Goal: Book appointment/travel/reservation

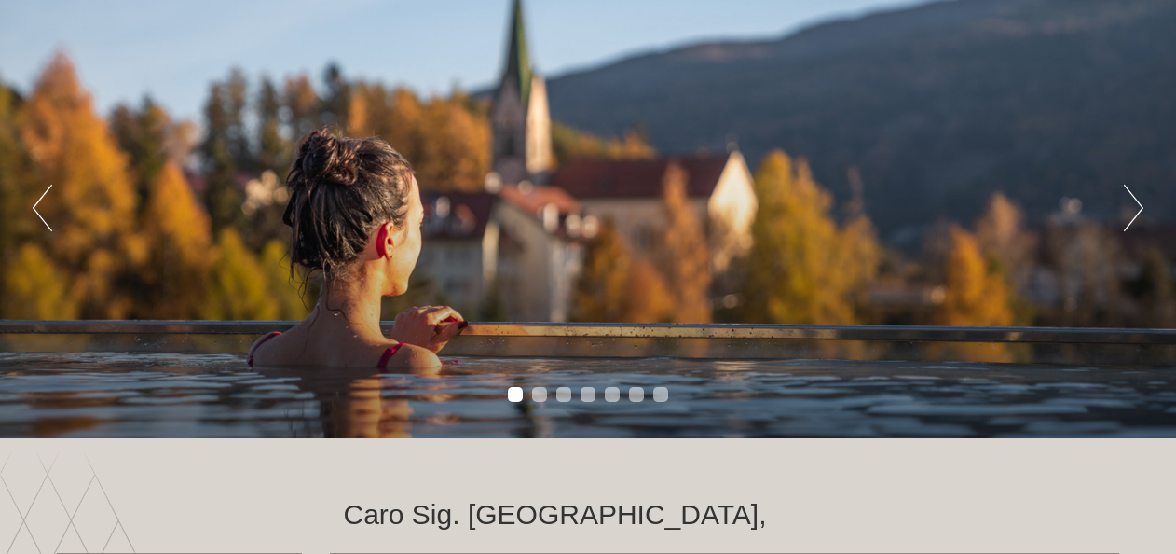
scroll to position [93, 0]
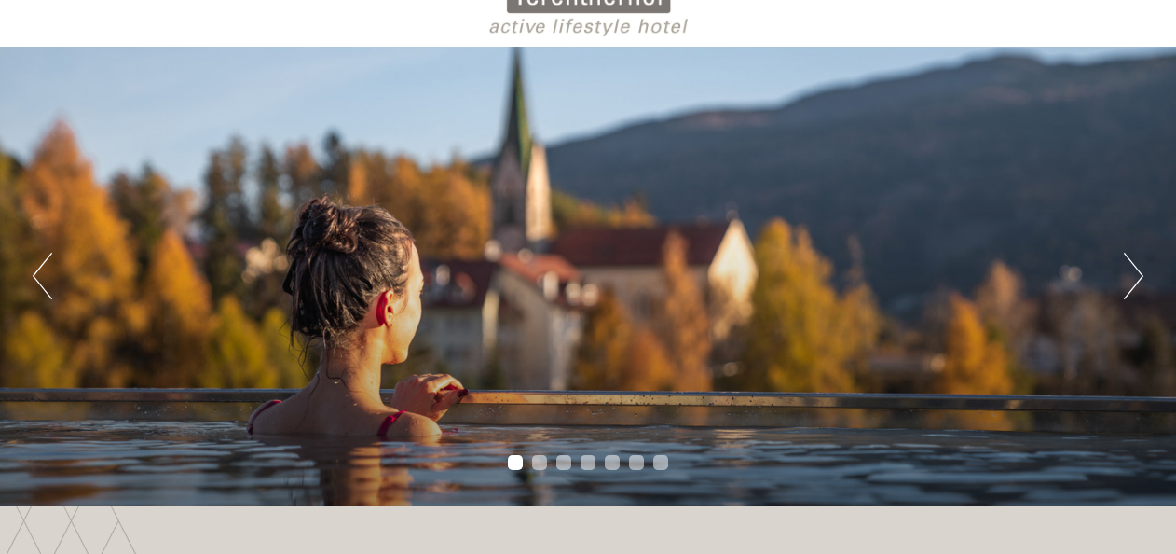
click at [1135, 274] on button "Next" at bounding box center [1134, 276] width 20 height 47
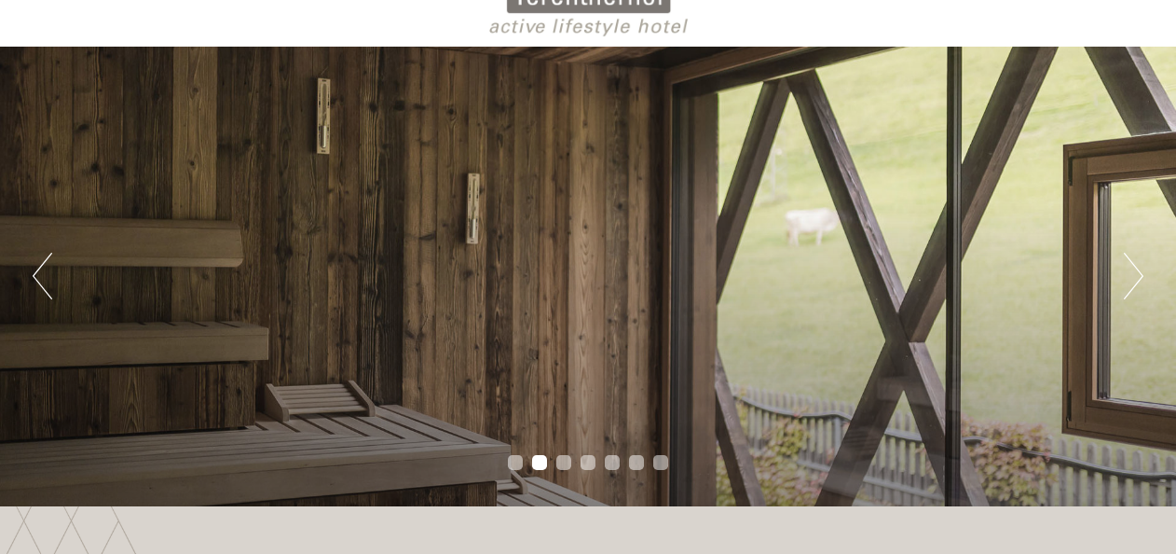
click at [1135, 274] on button "Next" at bounding box center [1134, 276] width 20 height 47
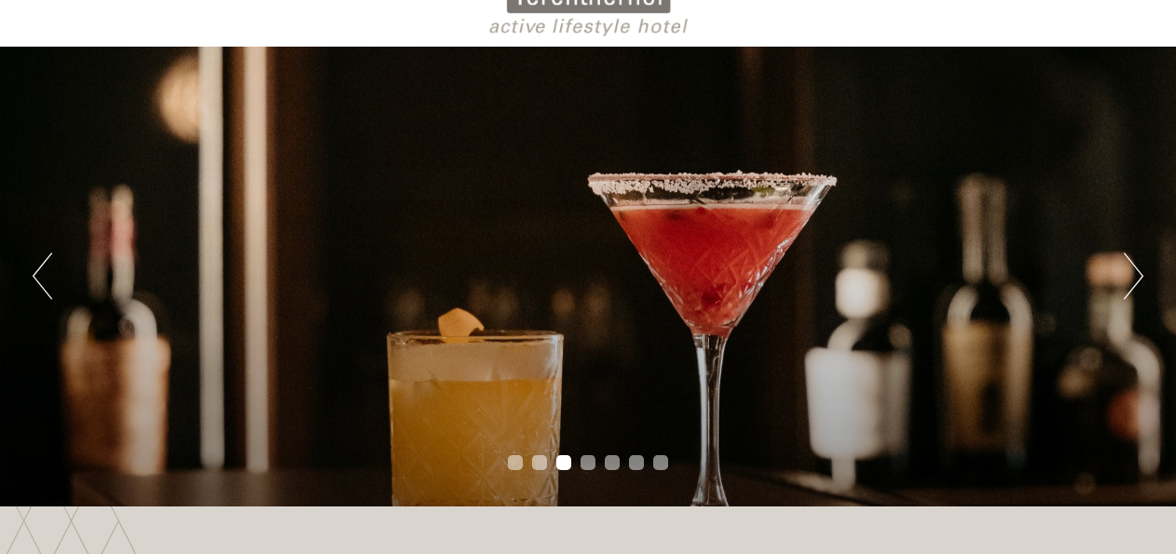
click at [1135, 274] on button "Next" at bounding box center [1134, 276] width 20 height 47
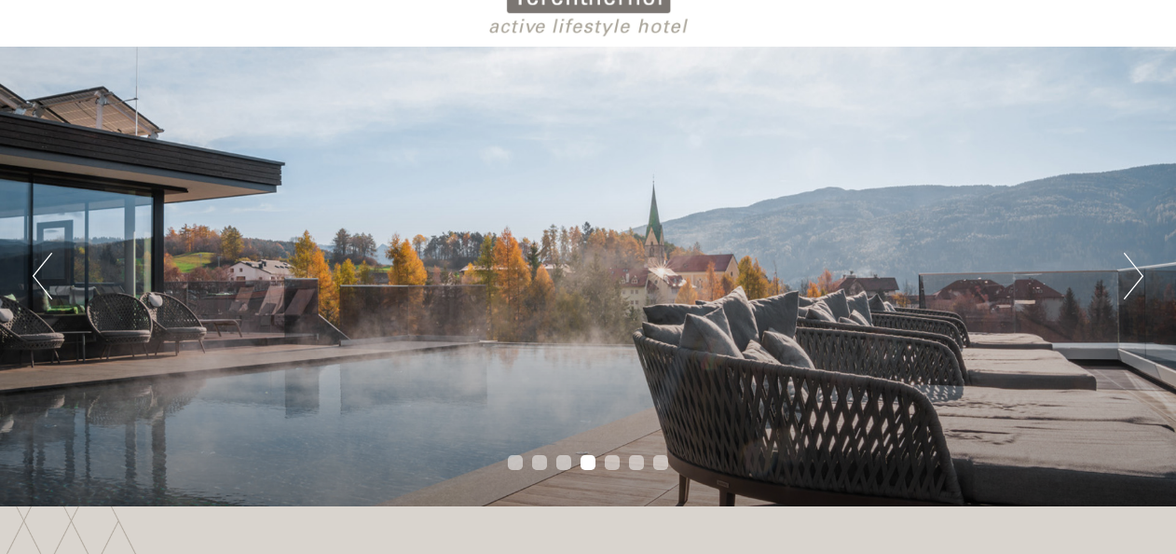
click at [1135, 274] on button "Next" at bounding box center [1134, 276] width 20 height 47
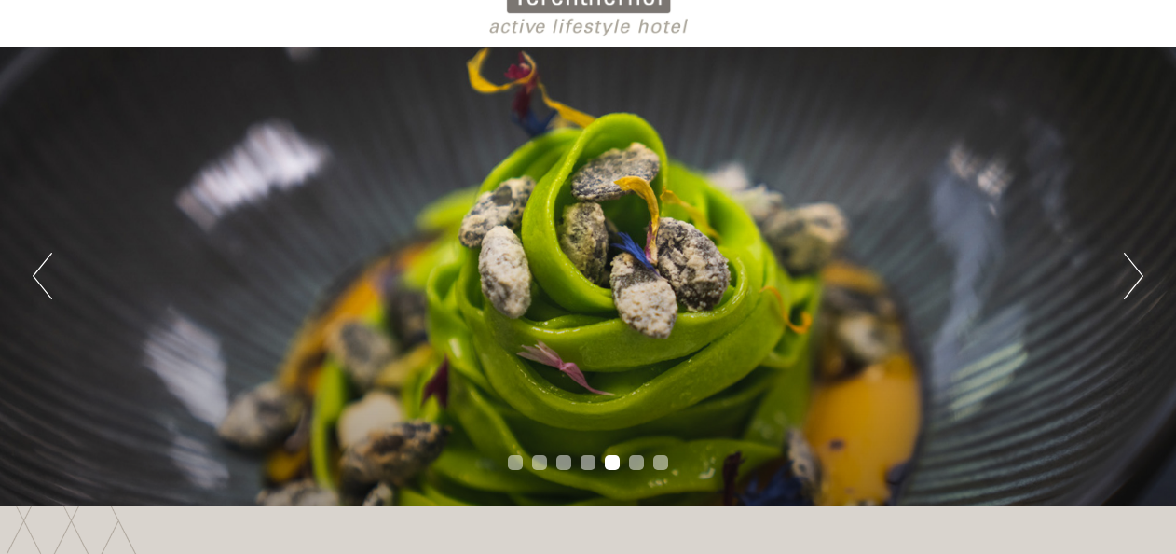
click at [1135, 274] on button "Next" at bounding box center [1134, 276] width 20 height 47
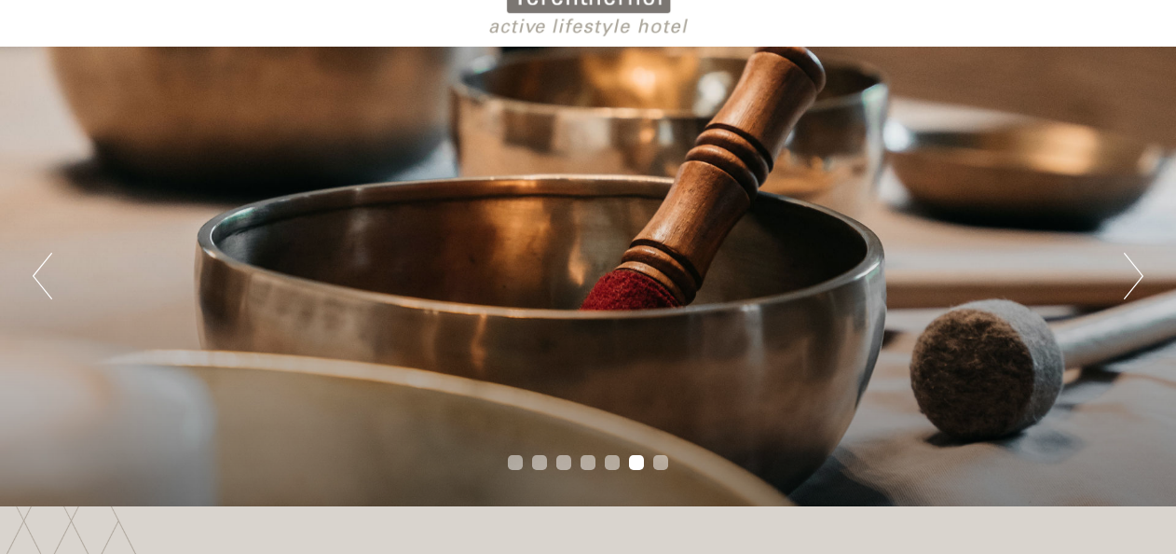
click at [1135, 274] on button "Next" at bounding box center [1134, 276] width 20 height 47
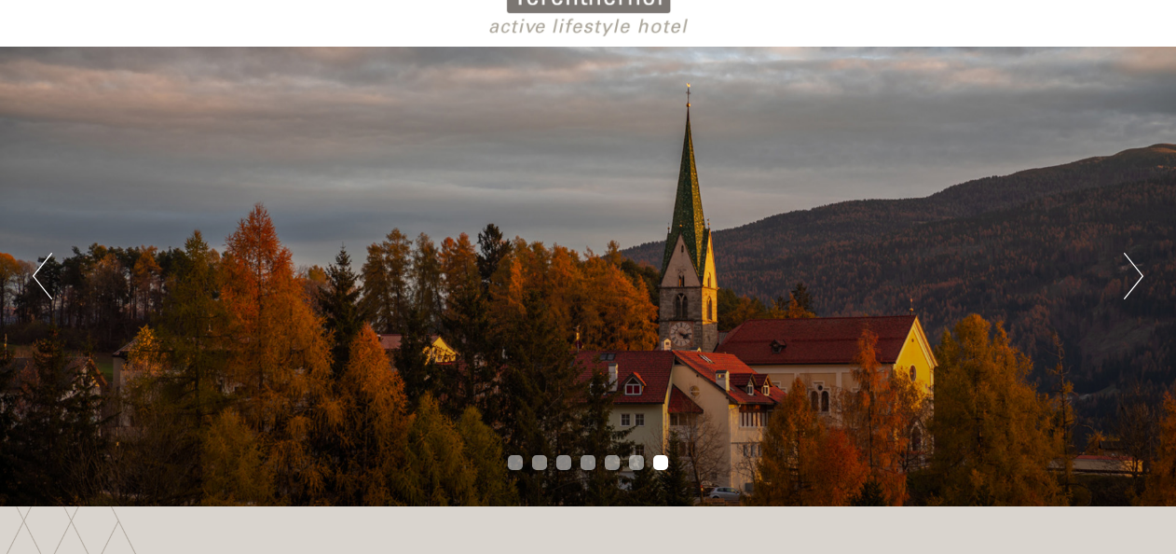
click at [1135, 274] on button "Next" at bounding box center [1134, 276] width 20 height 47
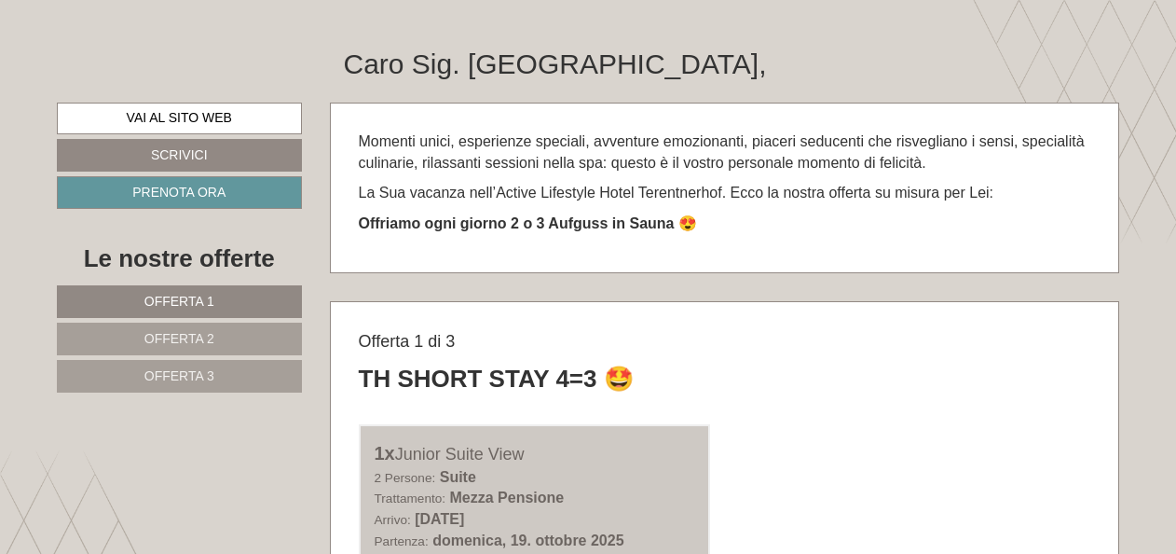
scroll to position [652, 0]
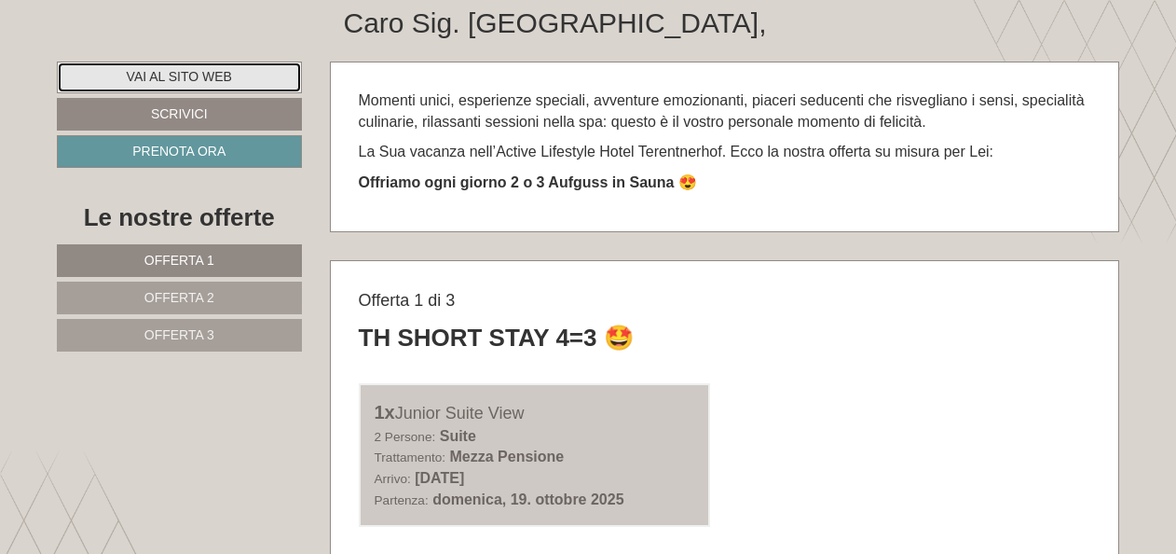
click at [173, 73] on link "Vai al sito web" at bounding box center [179, 78] width 245 height 32
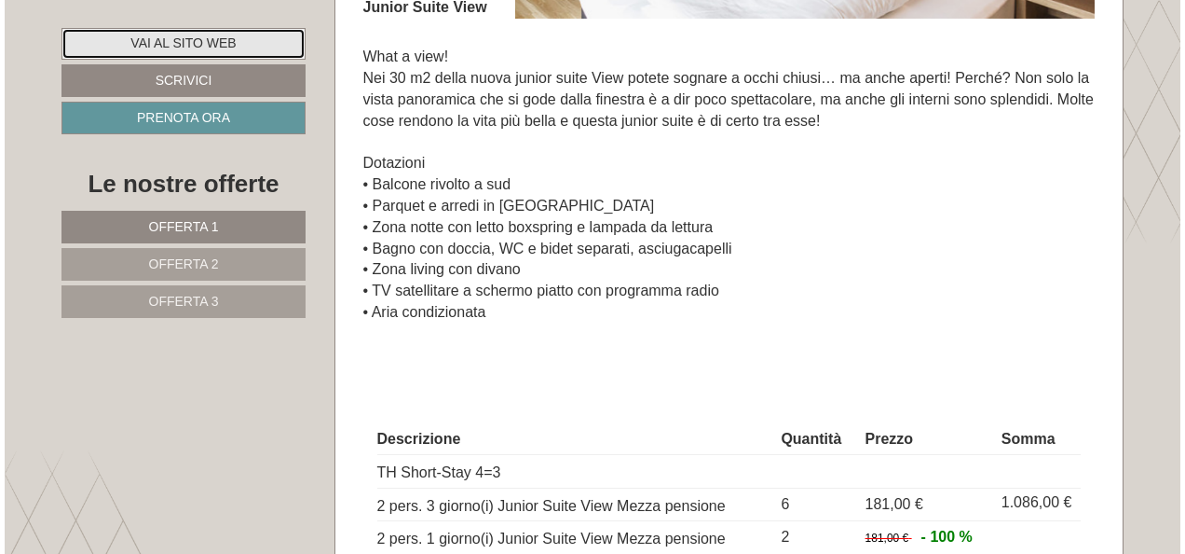
scroll to position [1584, 0]
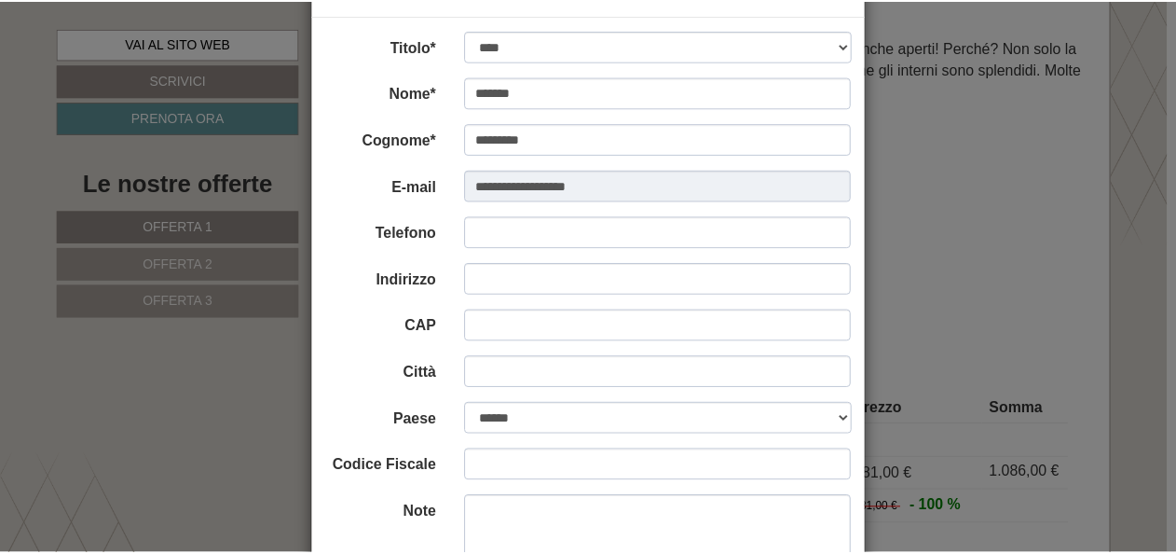
scroll to position [0, 0]
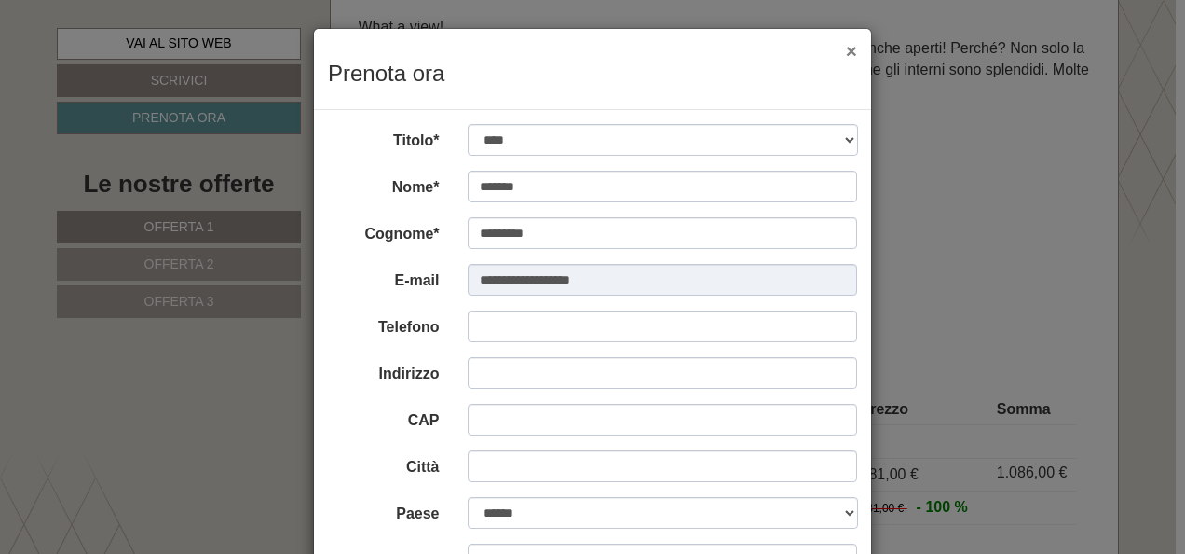
click at [846, 52] on button "×" at bounding box center [851, 51] width 11 height 20
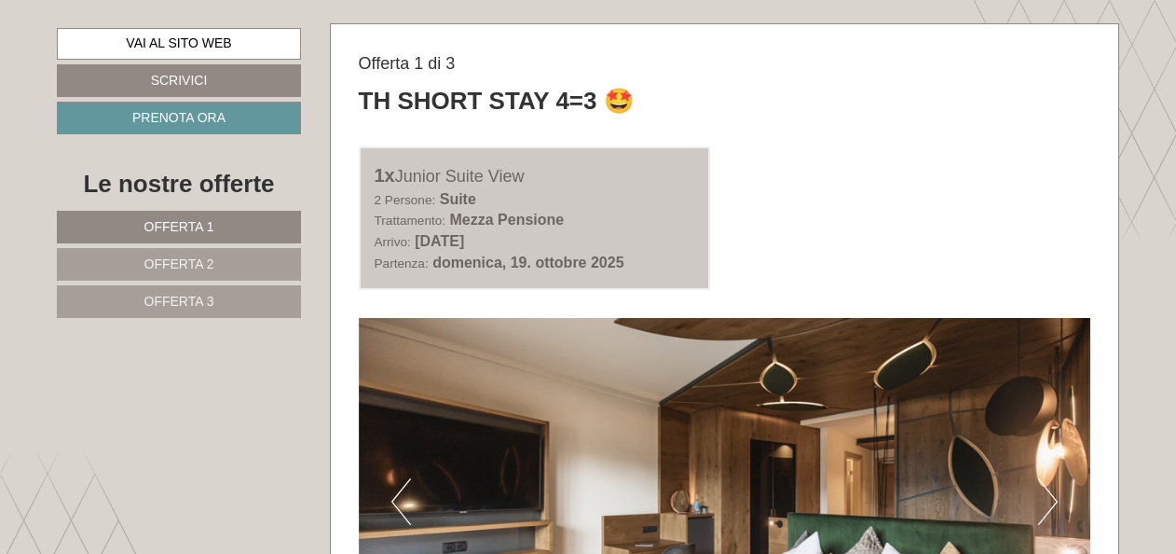
scroll to position [932, 0]
